Goal: Task Accomplishment & Management: Manage account settings

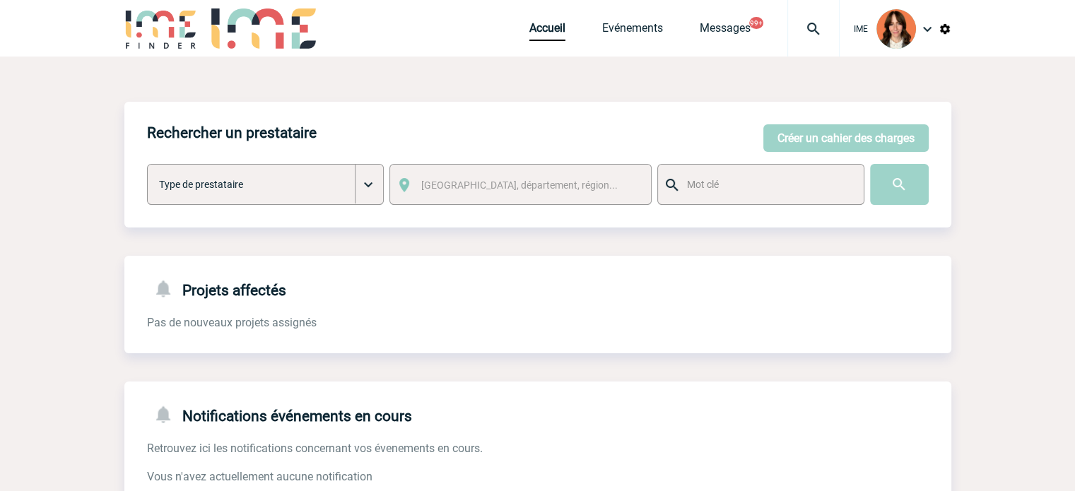
click at [820, 8] on div at bounding box center [813, 28] width 52 height 57
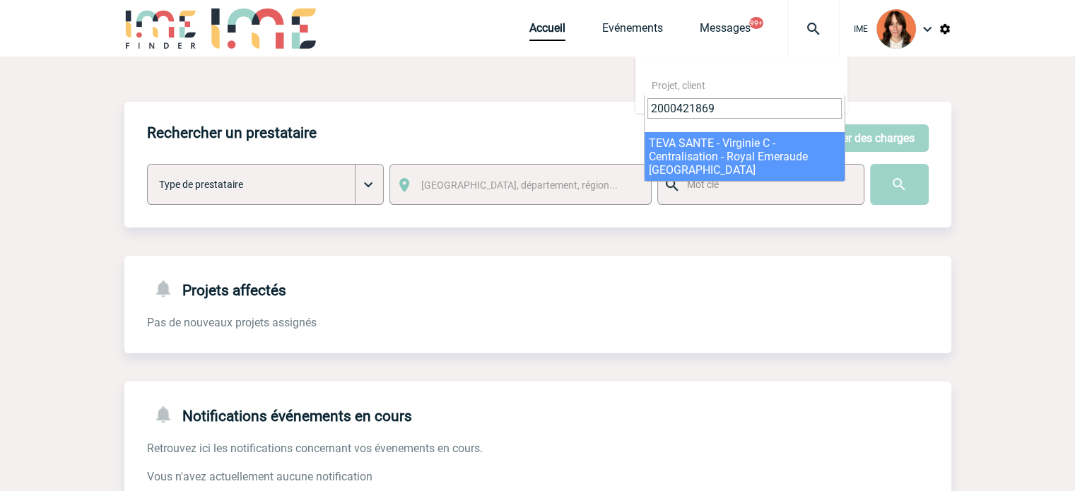
type input "2000421869"
select select "21370"
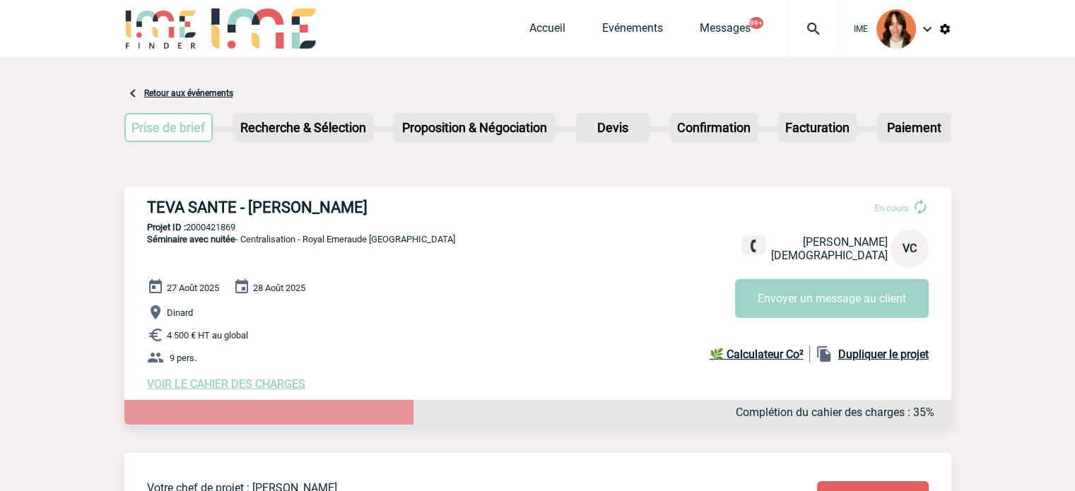
click at [826, 30] on img at bounding box center [813, 28] width 51 height 17
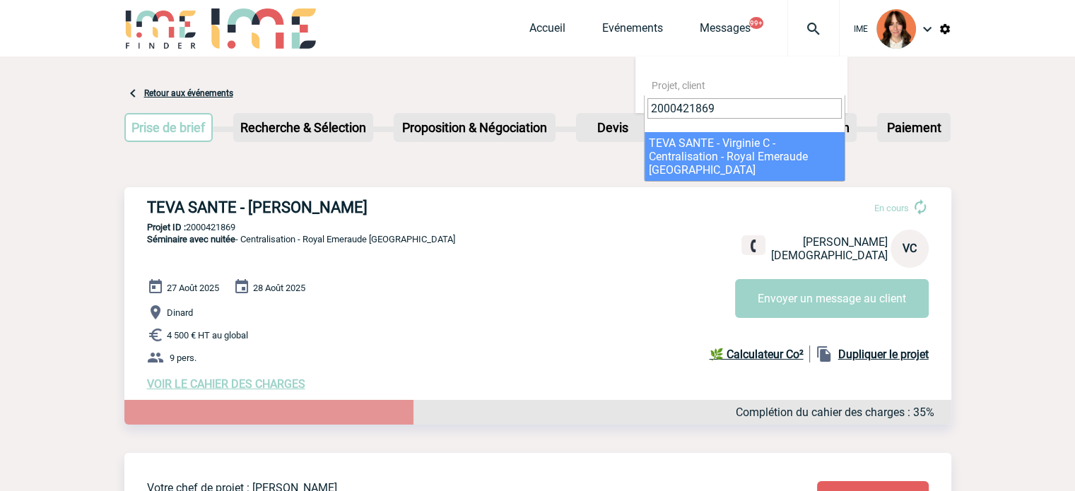
type input "2000421869"
select select "21370"
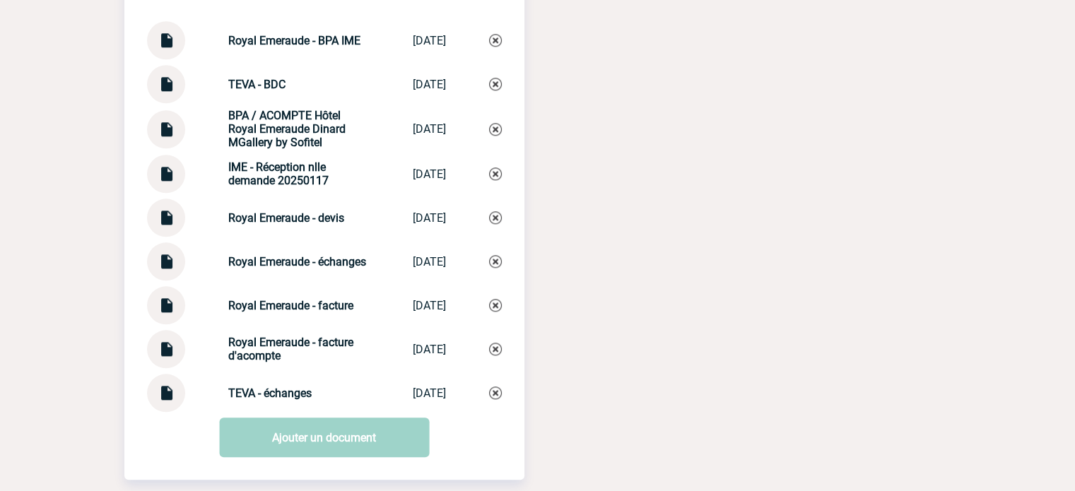
scroll to position [1515, 0]
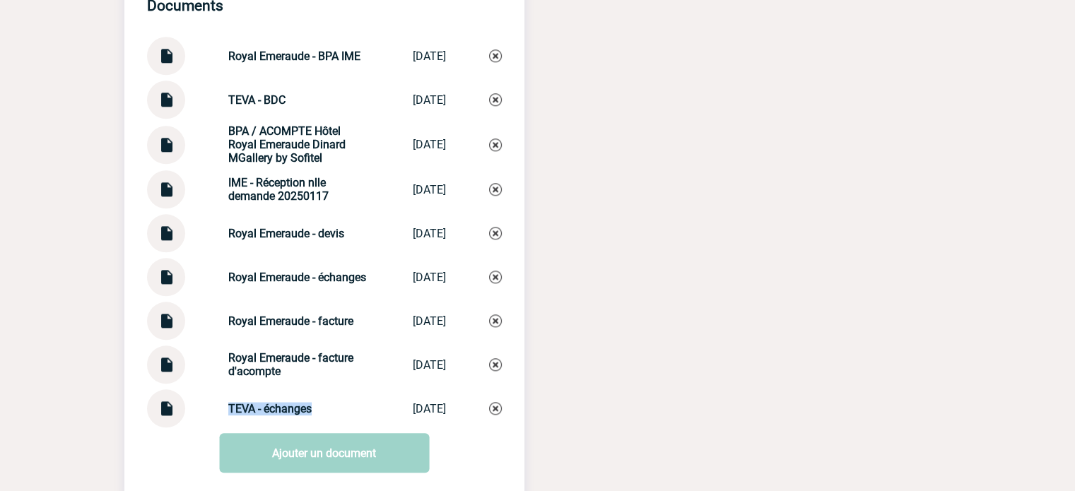
drag, startPoint x: 214, startPoint y: 416, endPoint x: 345, endPoint y: 416, distance: 130.8
click at [345, 416] on div "TEVA - échanges TEVA - échanges 02/09/2025" at bounding box center [324, 408] width 355 height 38
copy strong "TEVA - échanges"
click at [495, 415] on img at bounding box center [495, 408] width 13 height 13
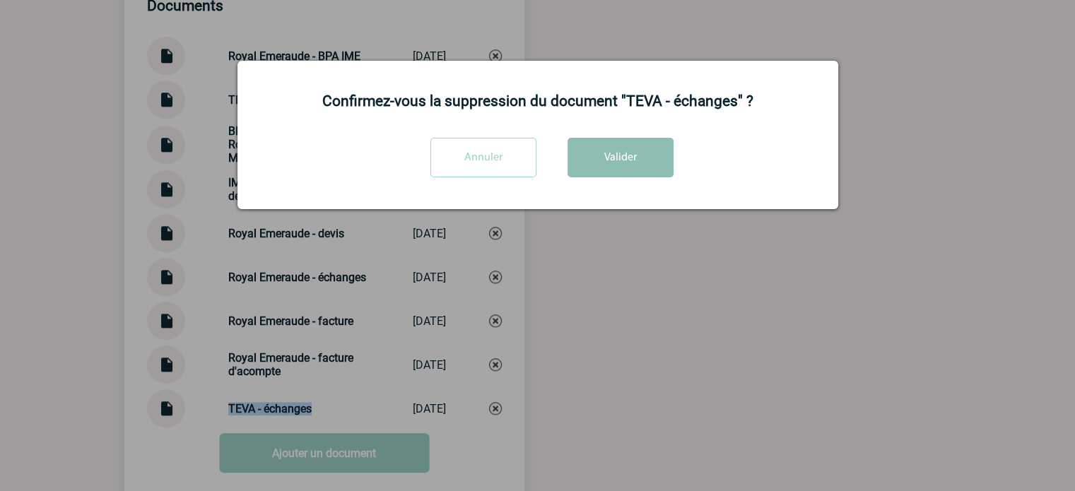
click at [598, 172] on button "Valider" at bounding box center [621, 158] width 106 height 40
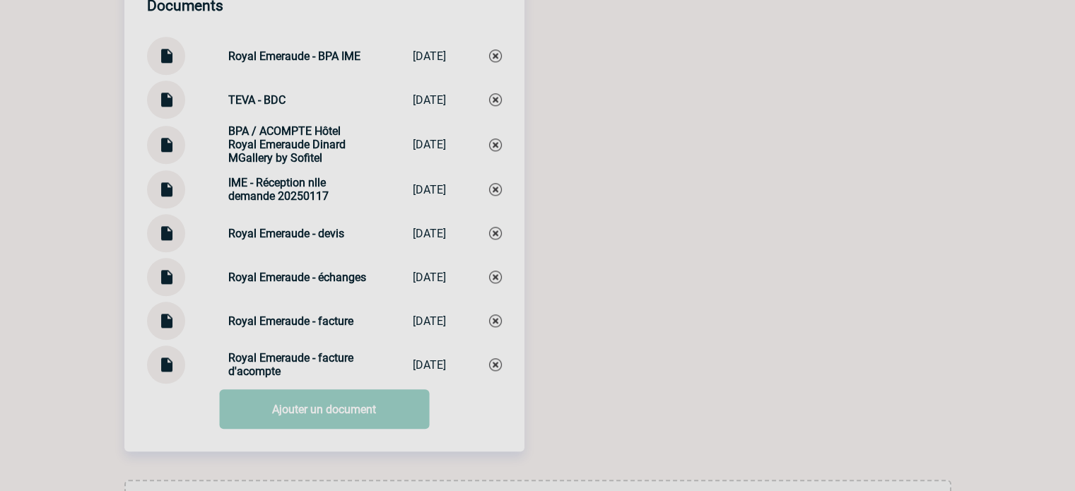
click at [358, 416] on link "Ajouter un document" at bounding box center [324, 409] width 210 height 40
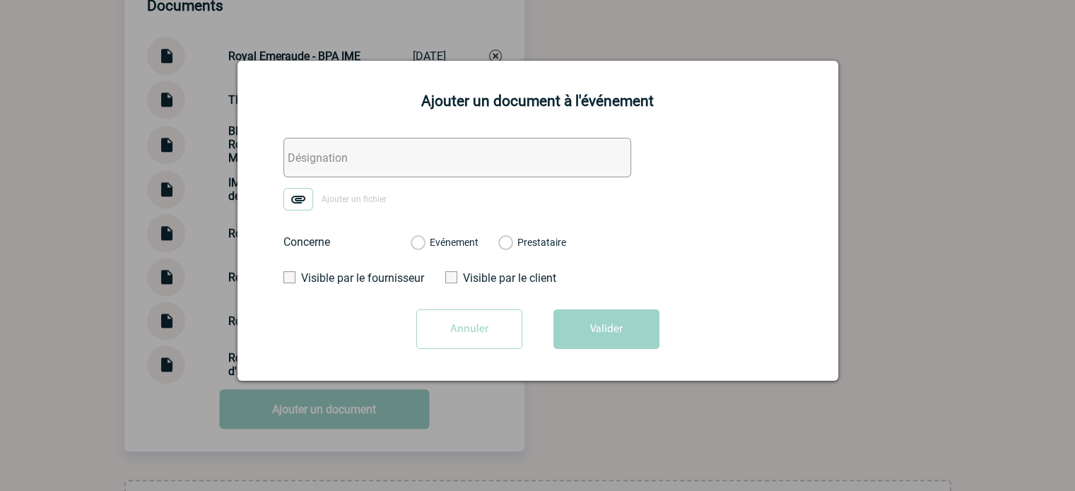
drag, startPoint x: 367, startPoint y: 160, endPoint x: 331, endPoint y: 177, distance: 39.2
click at [367, 160] on input "text" at bounding box center [457, 158] width 348 height 40
paste input "TEVA - échanges"
type input "TEVA - échanges"
click at [306, 191] on img at bounding box center [298, 199] width 30 height 23
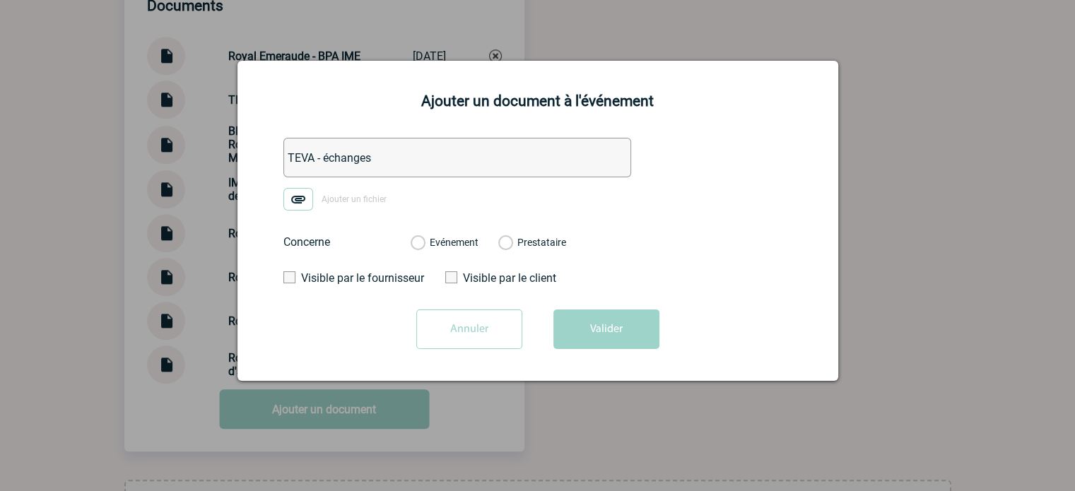
click at [0, 0] on input "Ajouter un fichier" at bounding box center [0, 0] width 0 height 0
click at [444, 235] on div "Evénement Prestataire" at bounding box center [488, 242] width 178 height 37
click at [424, 245] on label "Evénement" at bounding box center [417, 243] width 13 height 13
click at [0, 0] on input "Evénement" at bounding box center [0, 0] width 0 height 0
click at [580, 318] on button "Valider" at bounding box center [606, 330] width 106 height 40
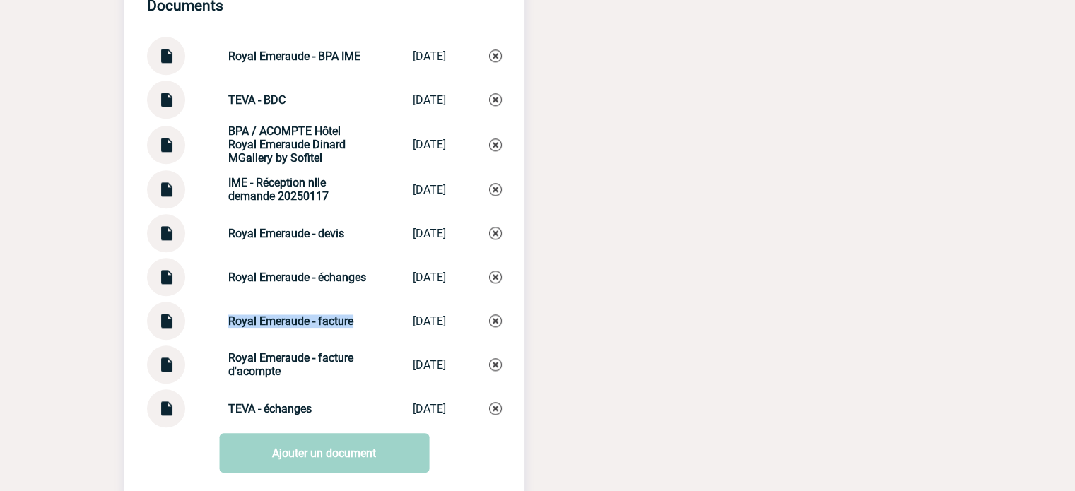
drag, startPoint x: 209, startPoint y: 332, endPoint x: 355, endPoint y: 326, distance: 145.7
click at [355, 326] on div "Royal Emeraude - facture Royal Emeraude ... 02/09/2025" at bounding box center [324, 321] width 355 height 38
copy strong "Royal Emeraude - facture"
click at [171, 329] on img at bounding box center [166, 316] width 18 height 28
click at [290, 380] on div "Documents Royal Emeraude - BPA IME Royal Emeraude... 23/01/2025 TEVA - BDC TEVA…" at bounding box center [324, 201] width 400 height 453
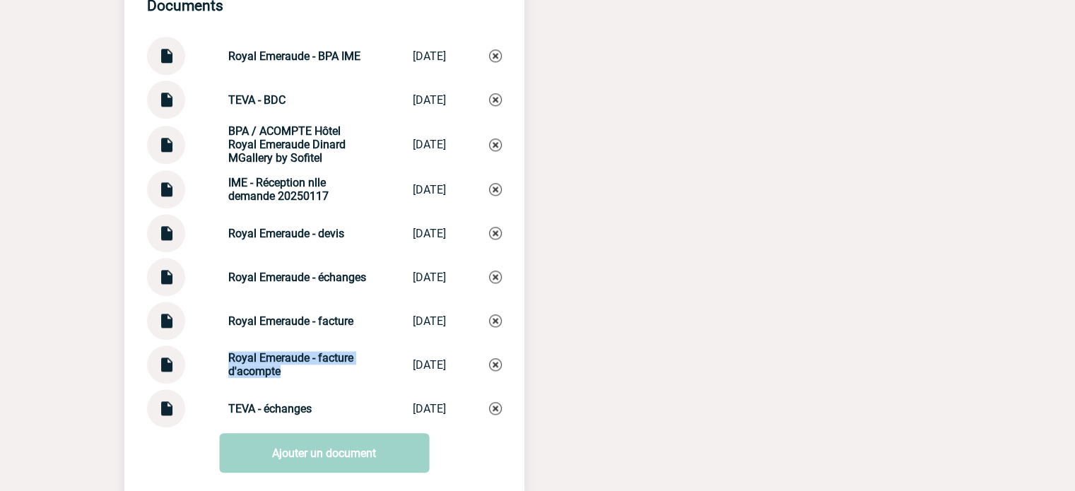
copy strong "Royal Emeraude - facture d'acompte"
click at [159, 373] on img at bounding box center [166, 360] width 18 height 28
drag, startPoint x: 211, startPoint y: 104, endPoint x: 309, endPoint y: 104, distance: 98.2
click at [309, 104] on div "TEVA - BDC TEVA - BDC 23/01/2025" at bounding box center [324, 100] width 355 height 38
copy strong "TEVA - BDC"
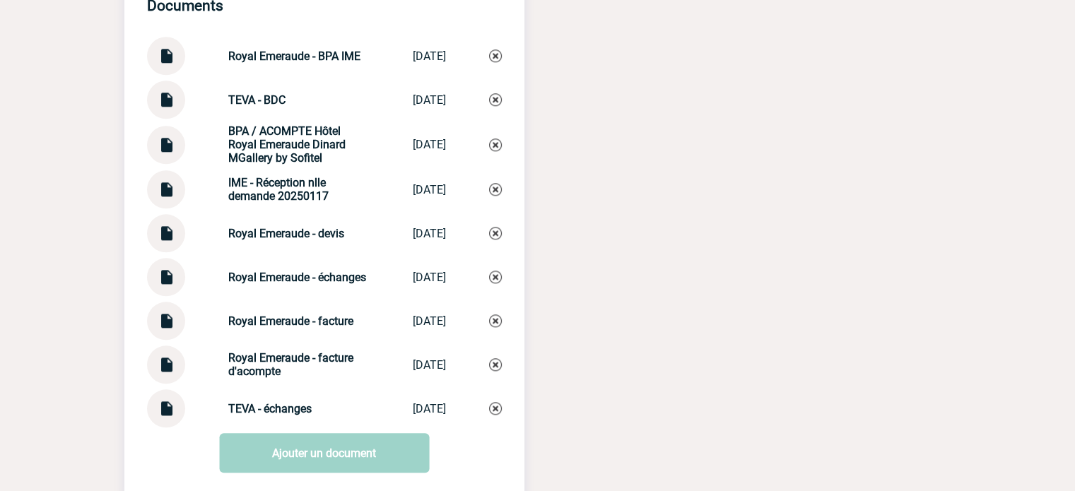
click at [177, 112] on div at bounding box center [166, 100] width 38 height 38
click at [172, 108] on img at bounding box center [166, 95] width 18 height 28
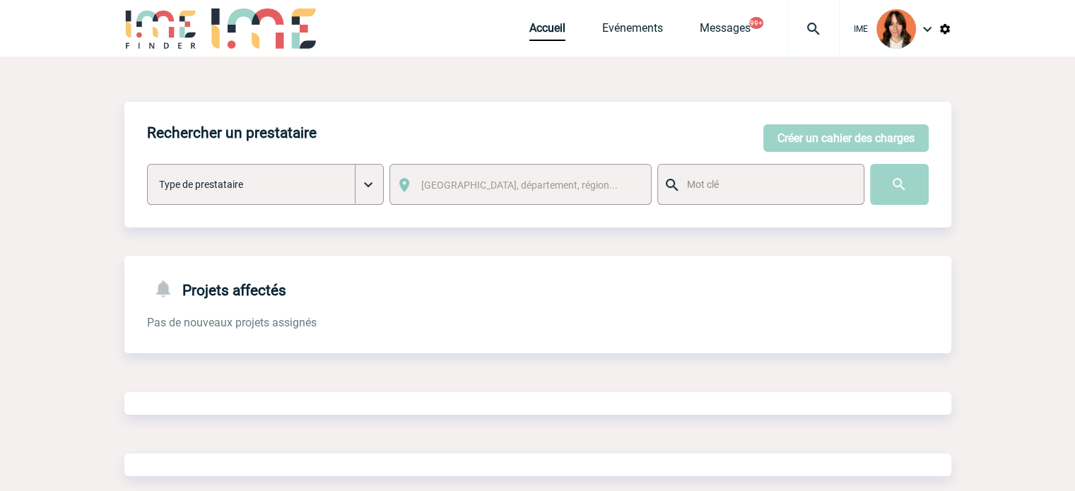
click at [835, 30] on img at bounding box center [813, 28] width 51 height 17
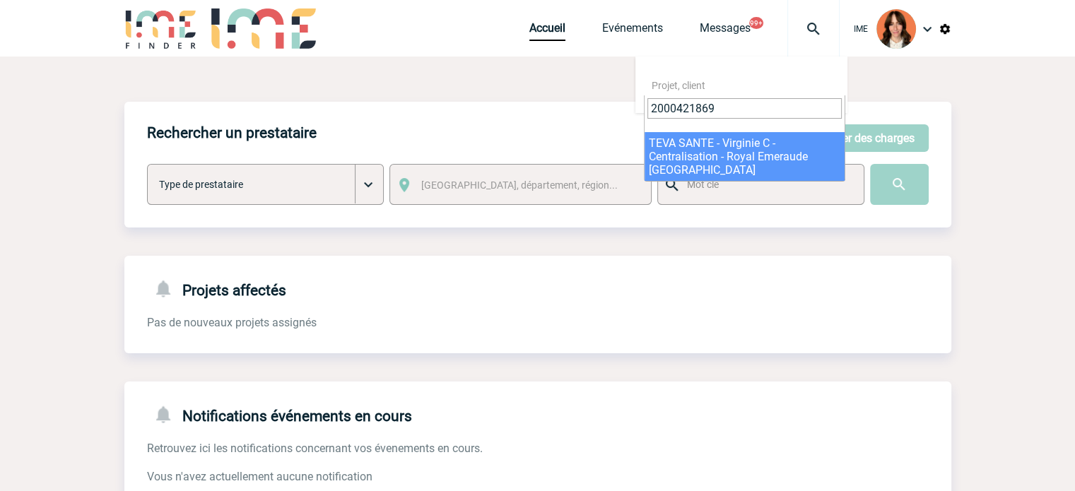
type input "2000421869"
select select "21370"
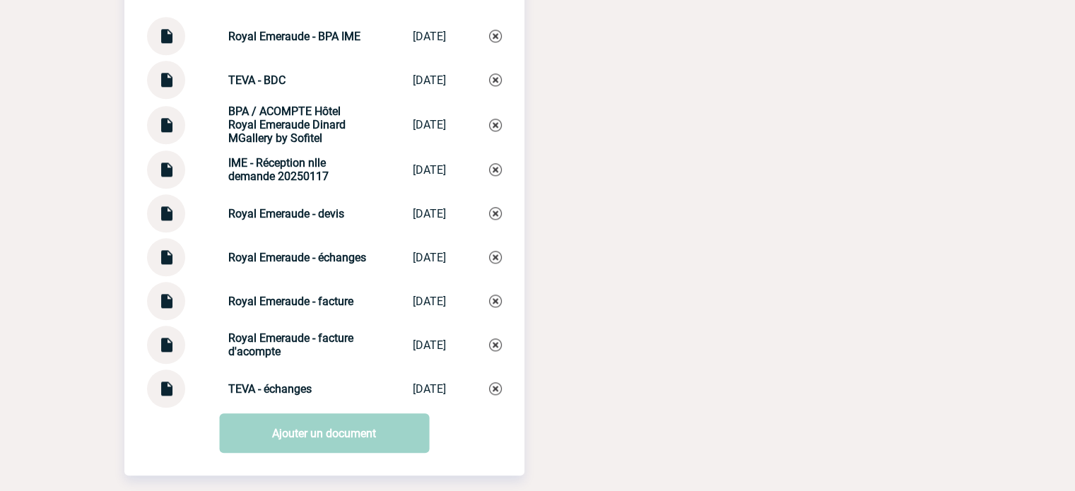
scroll to position [1515, 0]
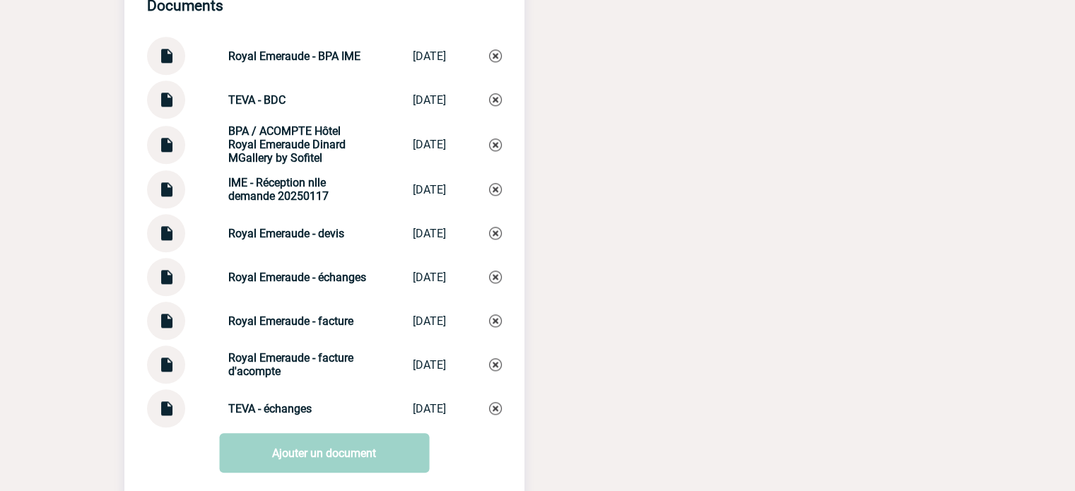
click at [155, 326] on div at bounding box center [166, 321] width 38 height 38
click at [166, 329] on img at bounding box center [166, 316] width 18 height 28
